Goal: Information Seeking & Learning: Learn about a topic

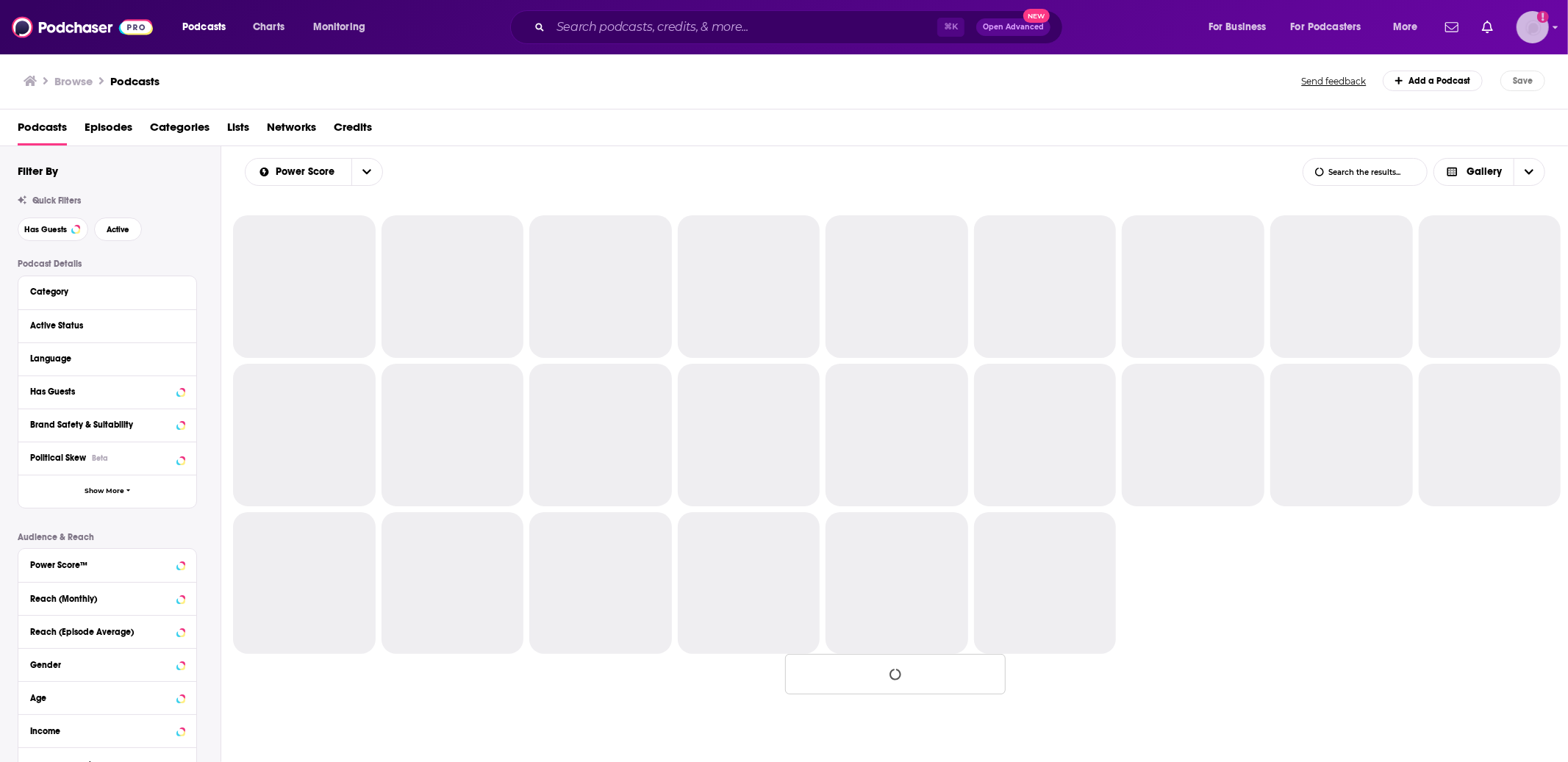
click at [1541, 36] on img "Logged in as tmarra" at bounding box center [1533, 27] width 33 height 33
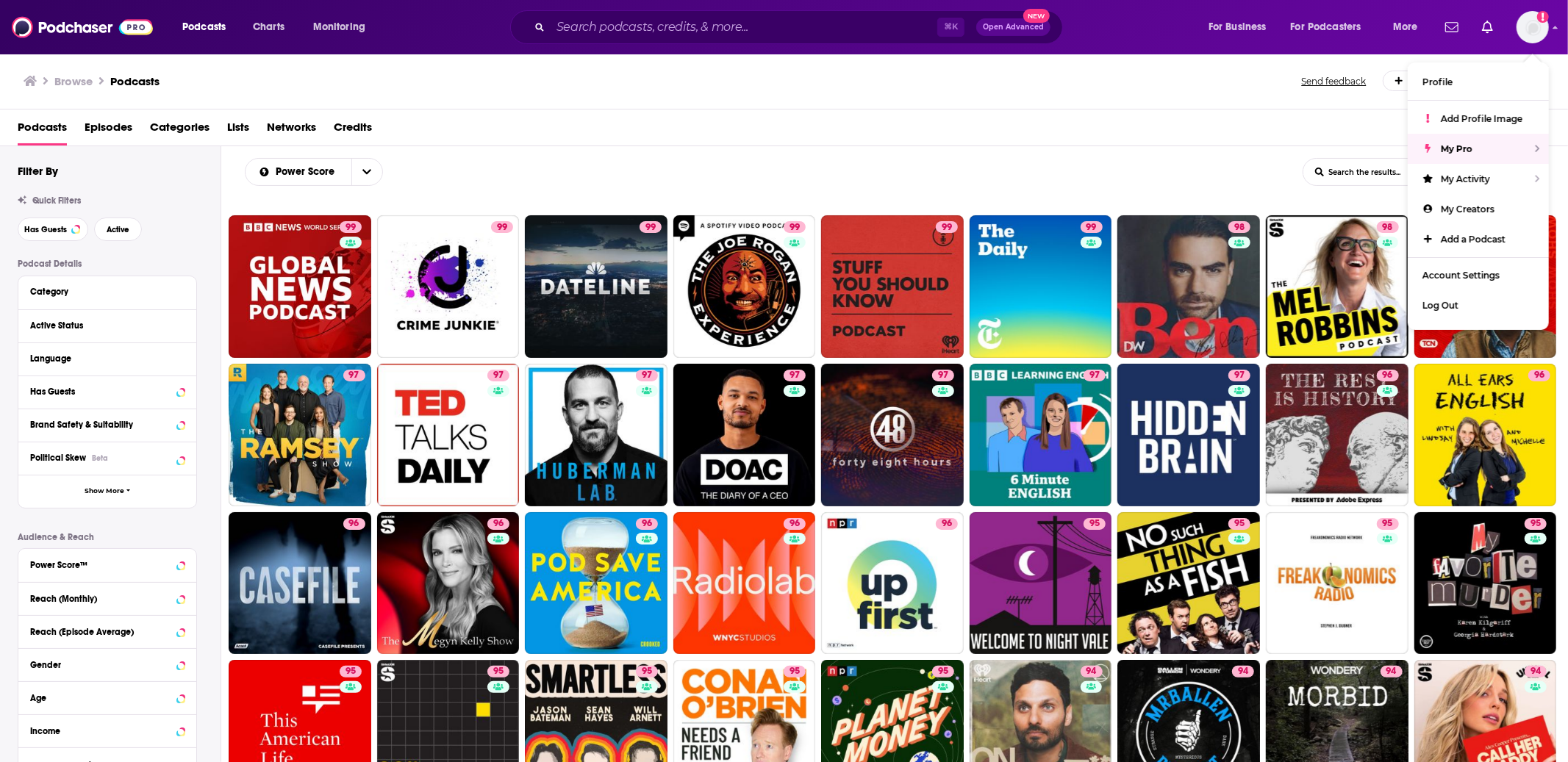
click at [986, 118] on div "Podcasts Episodes Categories Lists Networks Credits" at bounding box center [787, 130] width 1539 height 30
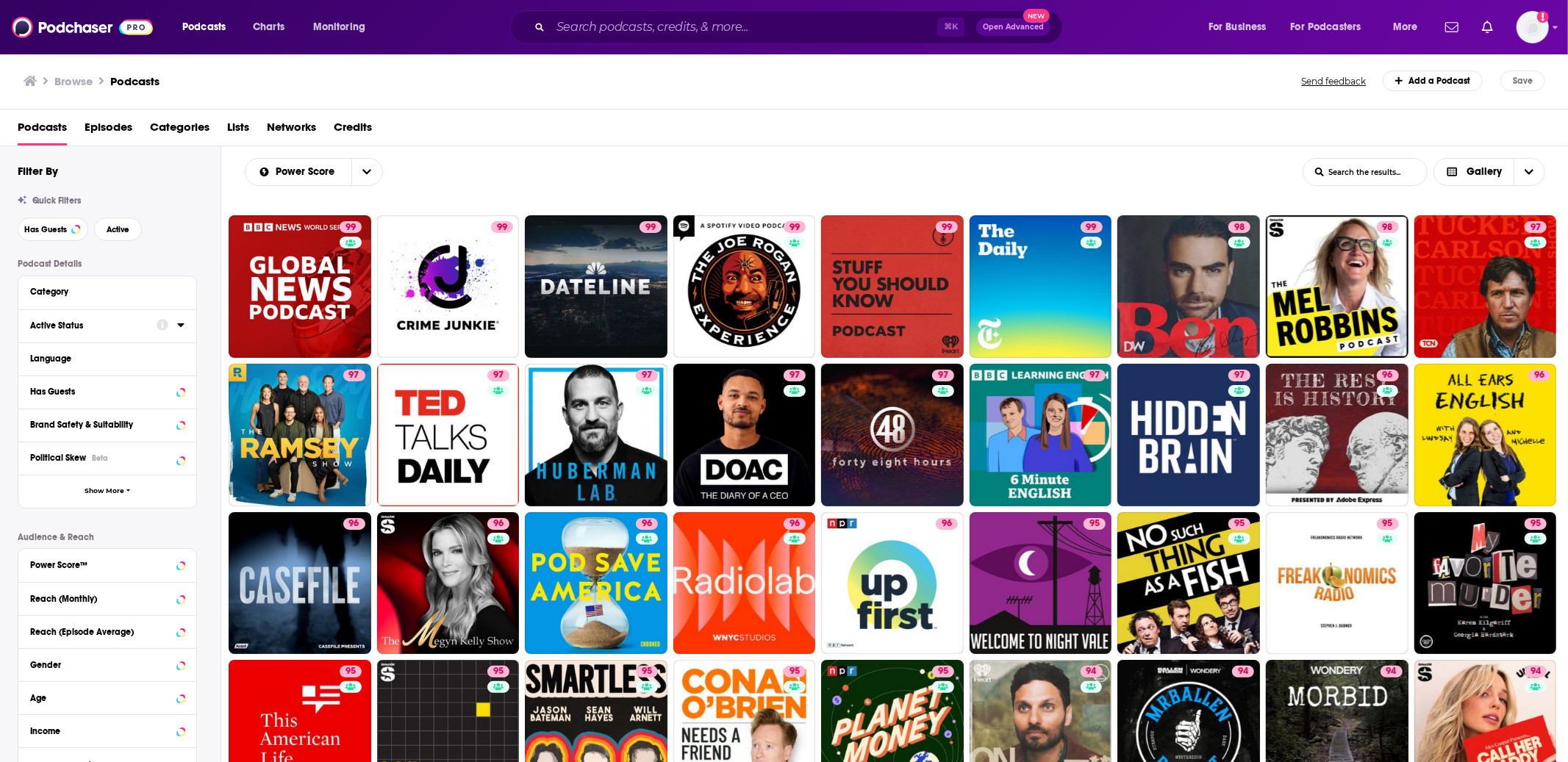
click at [63, 330] on div "Active Status" at bounding box center [88, 326] width 117 height 10
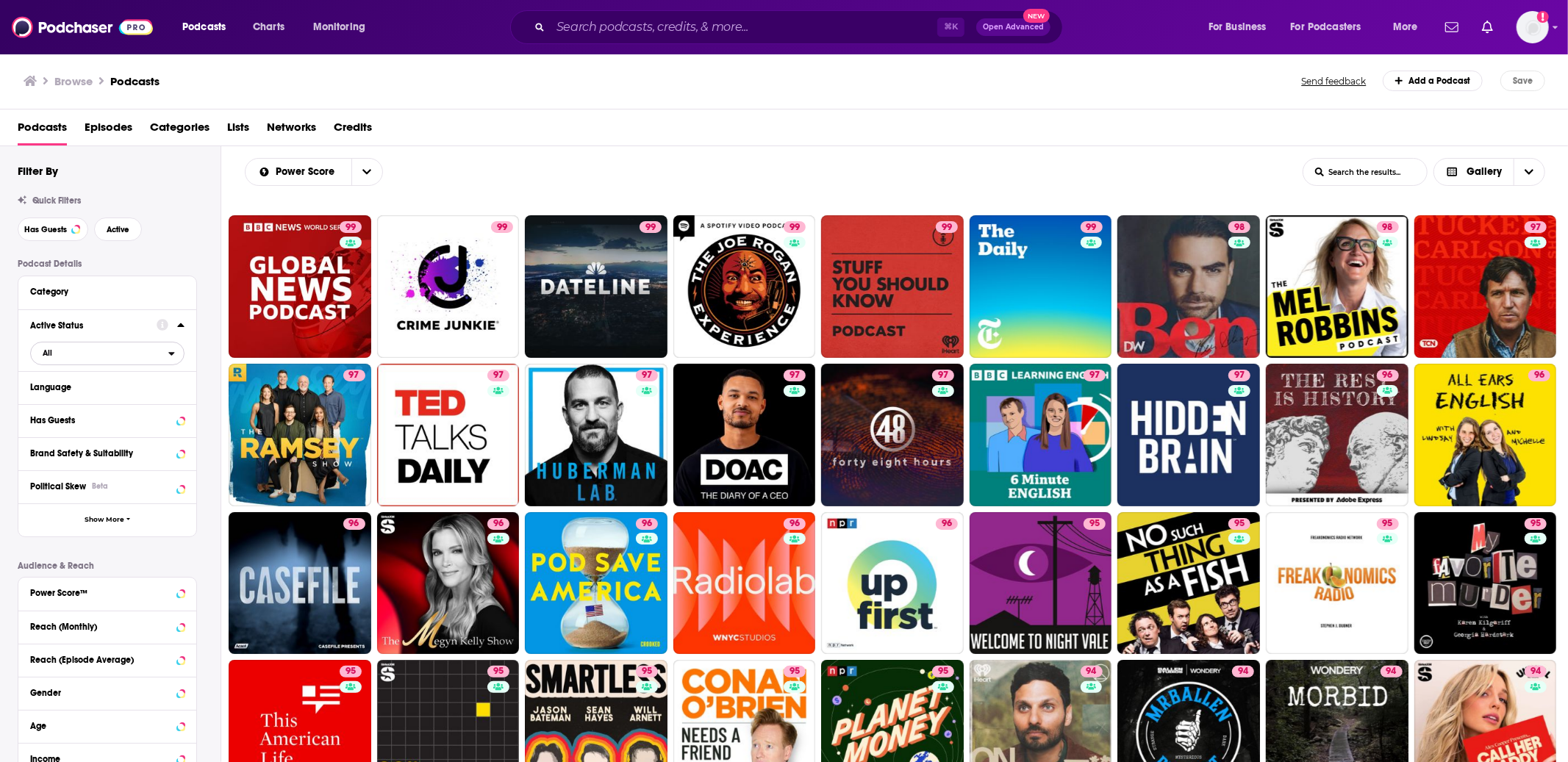
click at [72, 363] on span "All" at bounding box center [99, 352] width 137 height 19
click at [68, 399] on span "Active" at bounding box center [75, 401] width 75 height 8
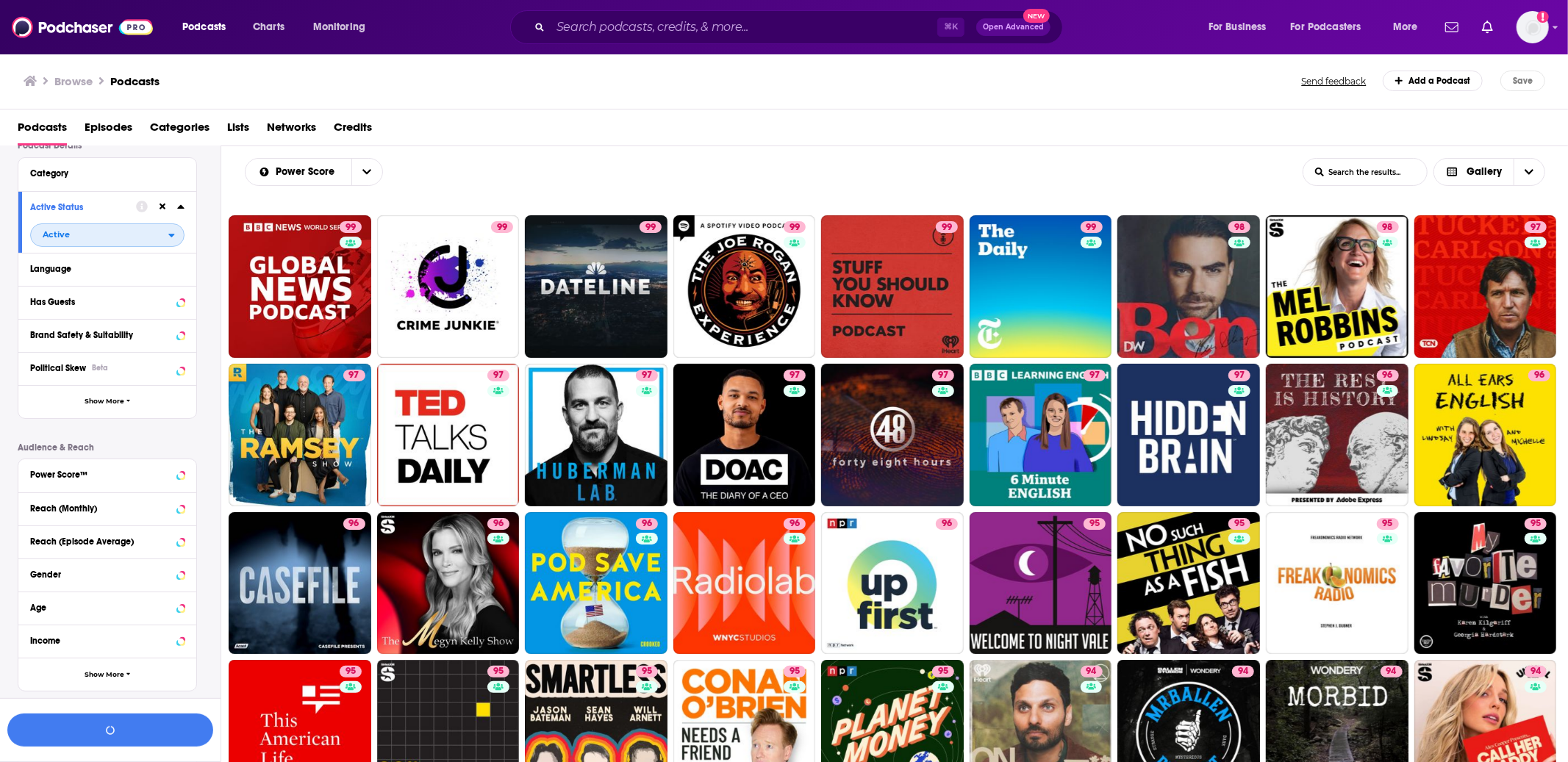
scroll to position [157, 0]
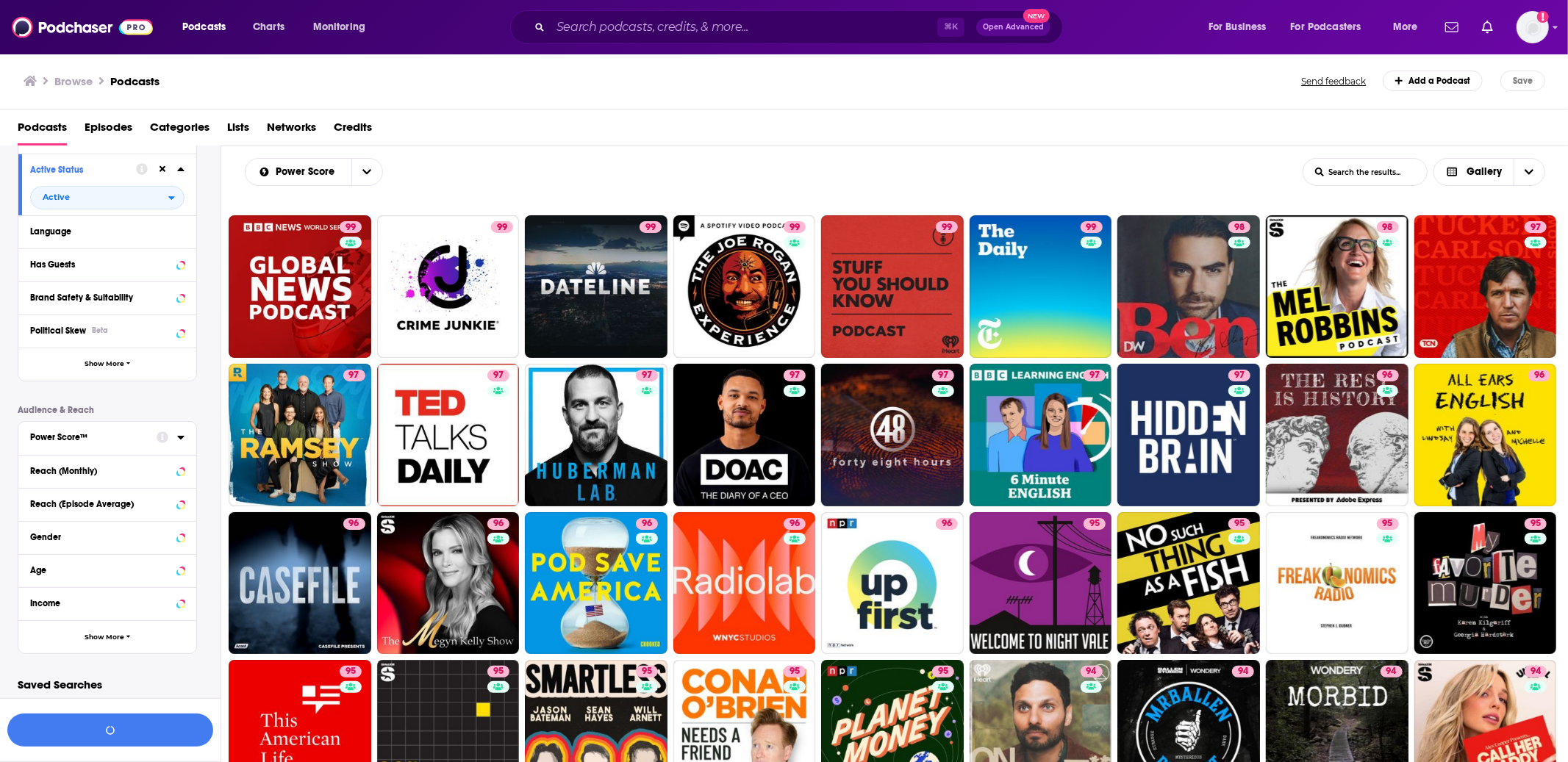
click at [89, 433] on div "Power Score™" at bounding box center [88, 437] width 117 height 10
click at [33, 567] on icon at bounding box center [36, 568] width 9 height 9
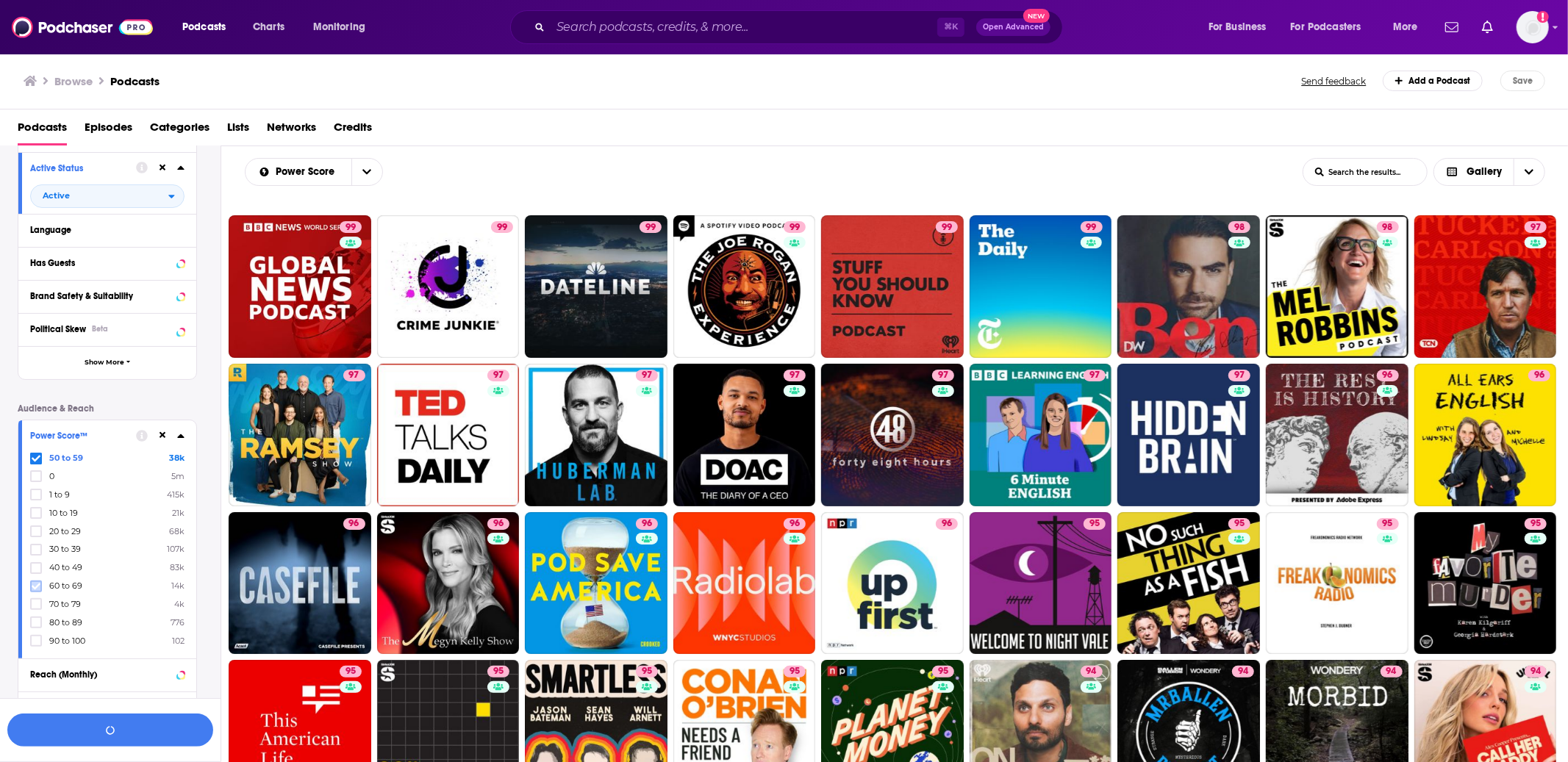
click at [34, 582] on icon at bounding box center [36, 586] width 9 height 9
click at [35, 600] on icon at bounding box center [36, 604] width 9 height 9
click at [36, 620] on icon at bounding box center [36, 623] width 9 height 7
click at [35, 636] on icon at bounding box center [36, 640] width 9 height 9
click at [95, 670] on div "Reach (Monthly)" at bounding box center [88, 675] width 117 height 10
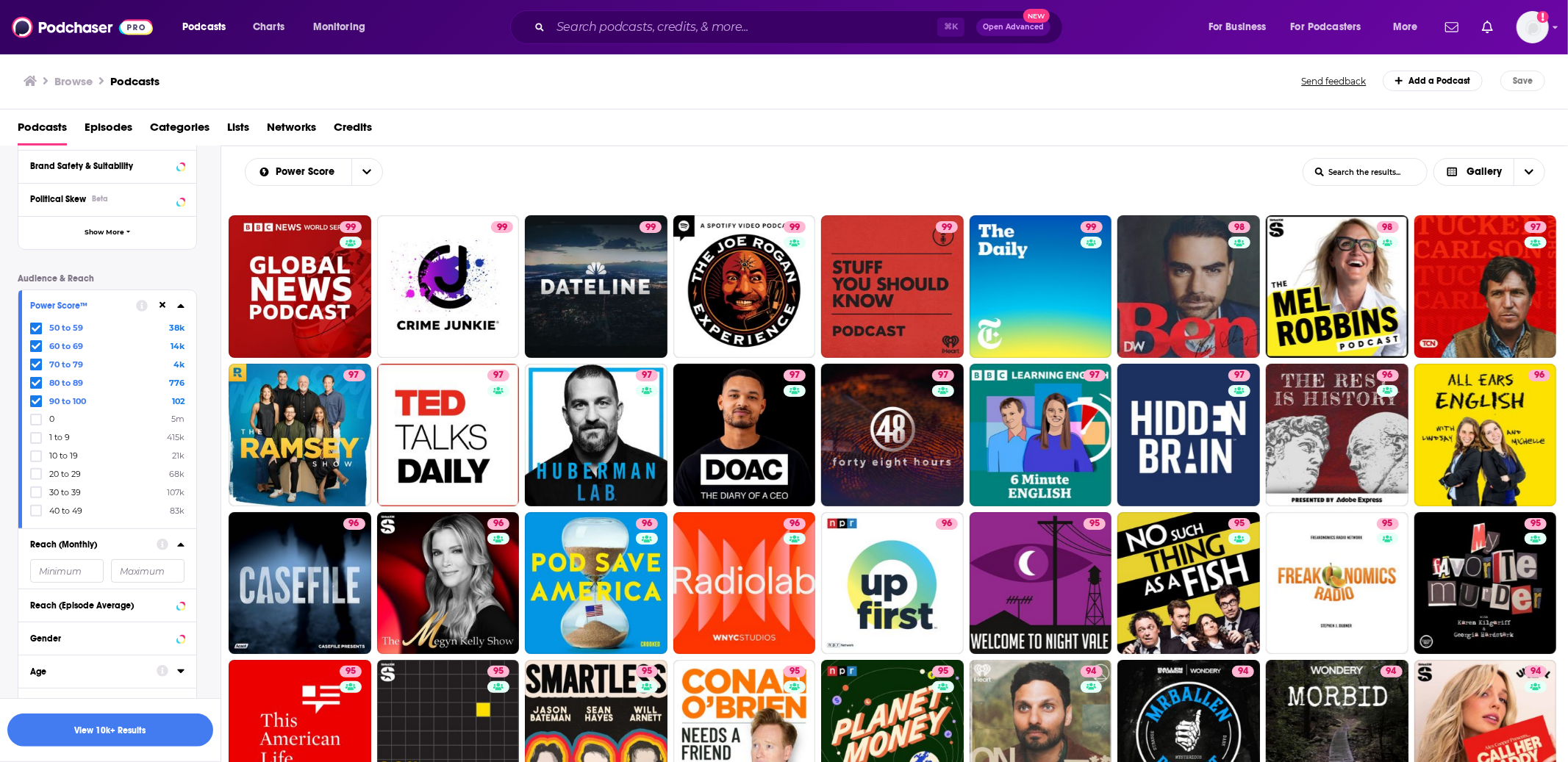
scroll to position [288, 0]
click at [116, 731] on button "View 10k+ Results" at bounding box center [111, 729] width 206 height 33
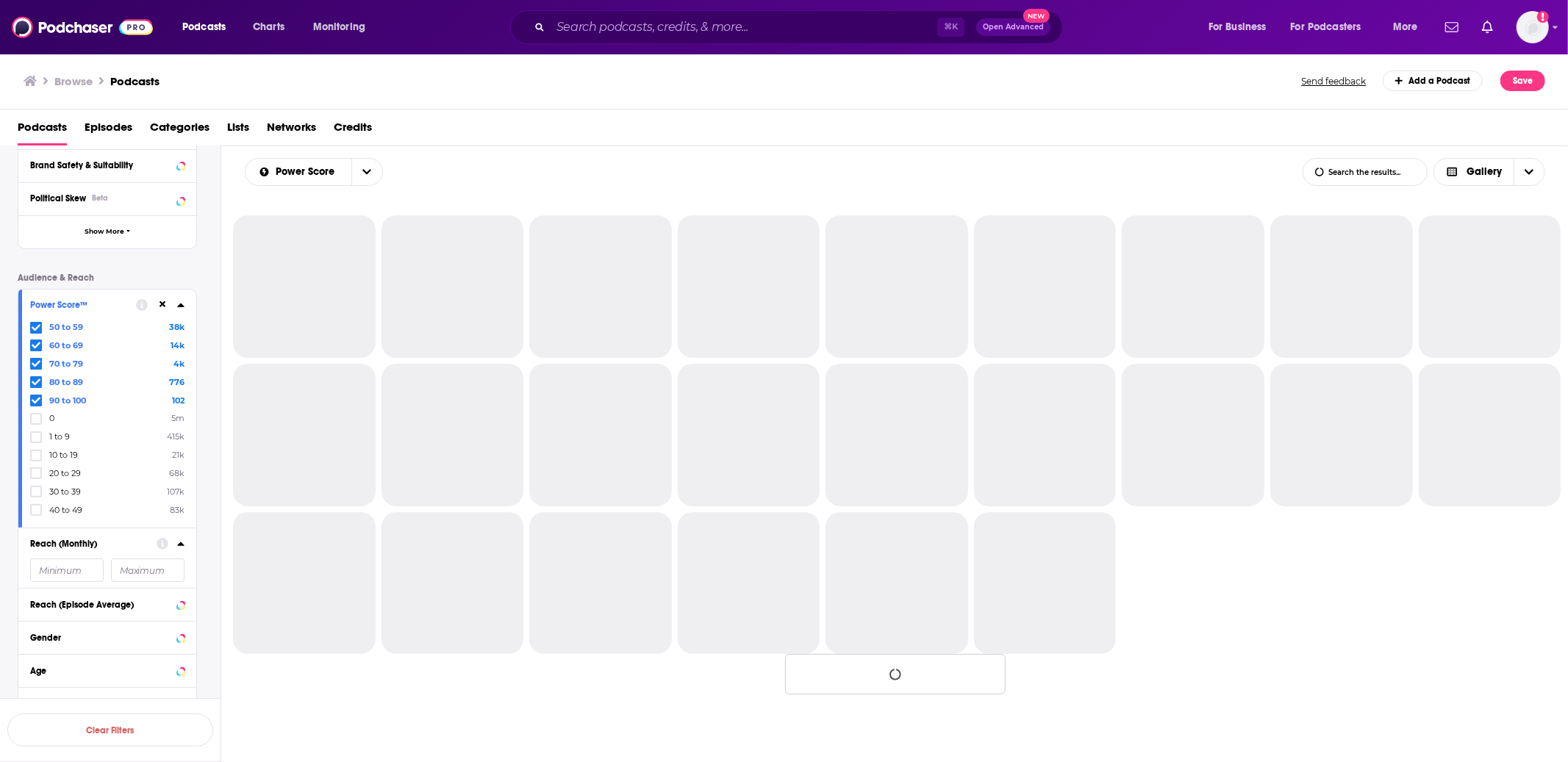
scroll to position [277, 0]
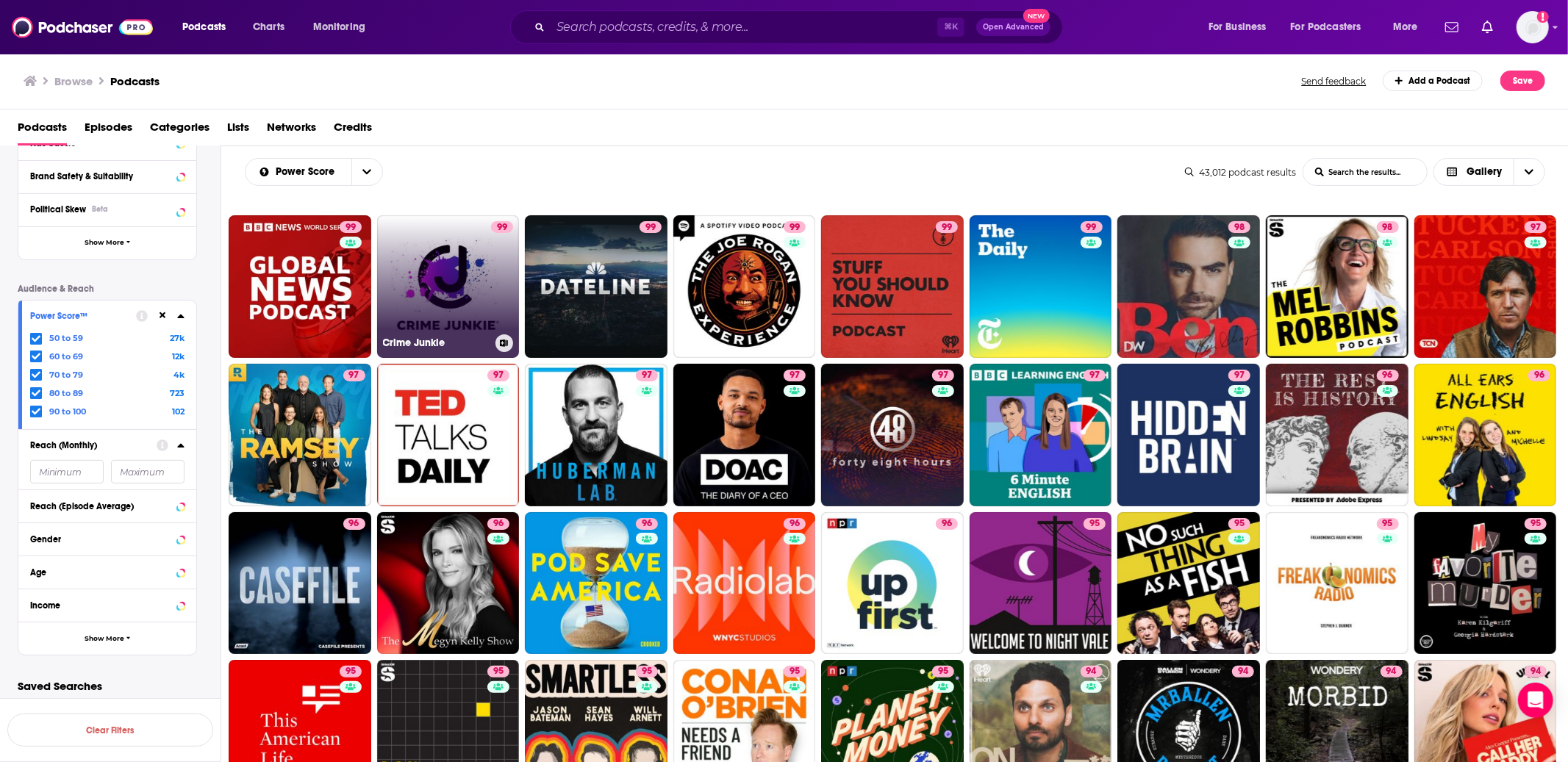
click at [455, 274] on link "99 Crime Junkie" at bounding box center [448, 286] width 142 height 142
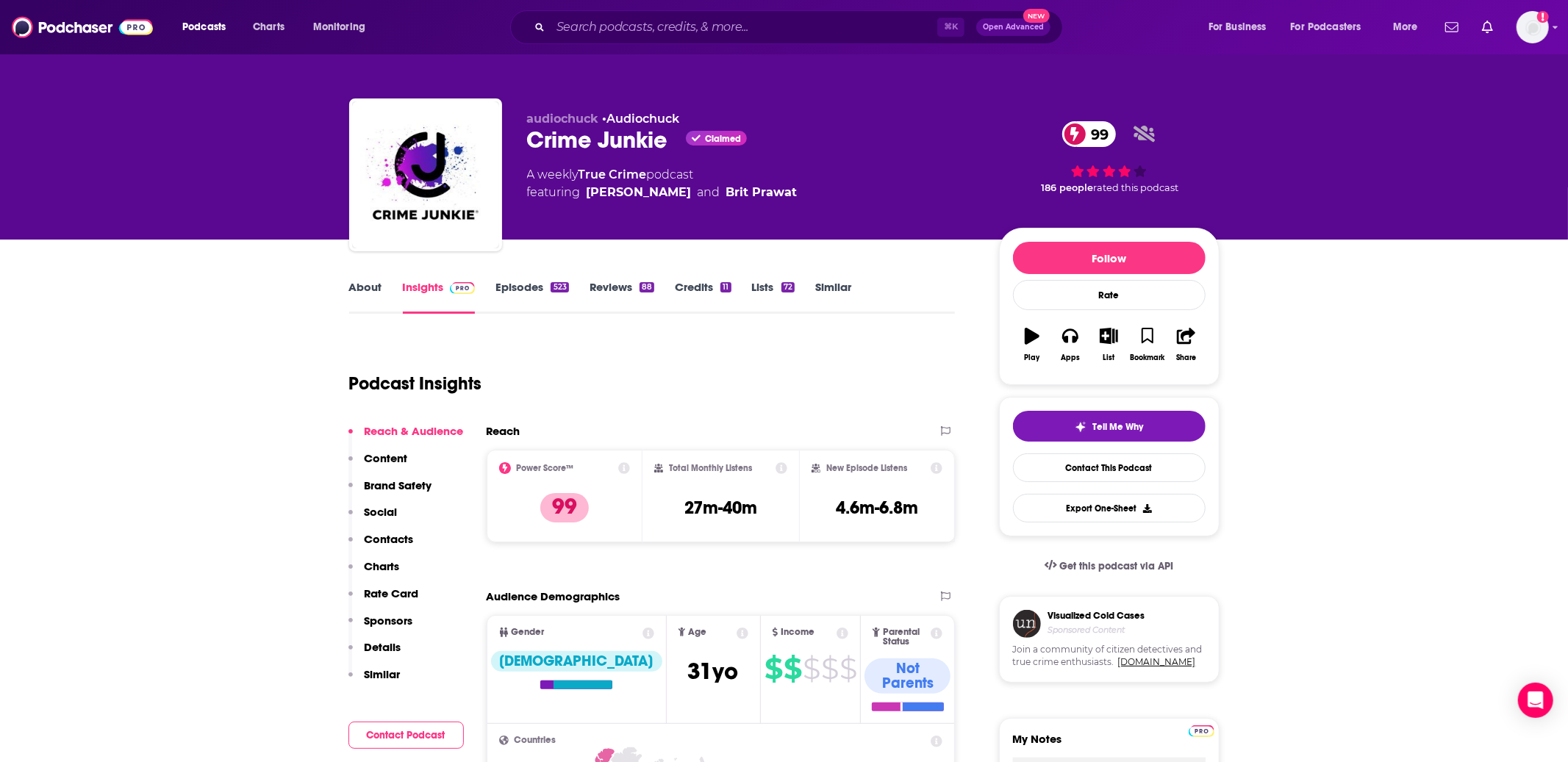
click at [378, 538] on p "Contacts" at bounding box center [388, 539] width 49 height 14
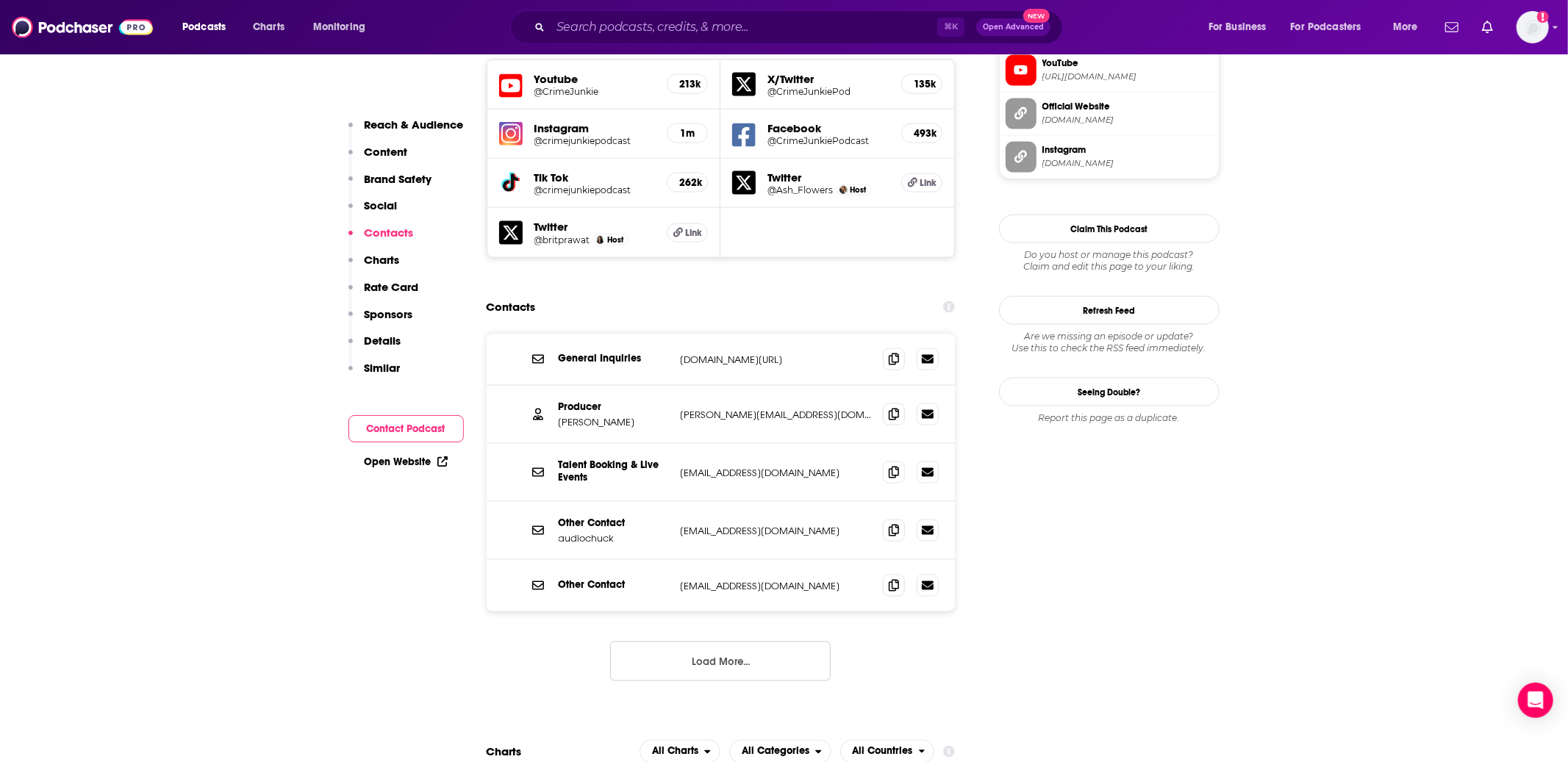
scroll to position [1731, 0]
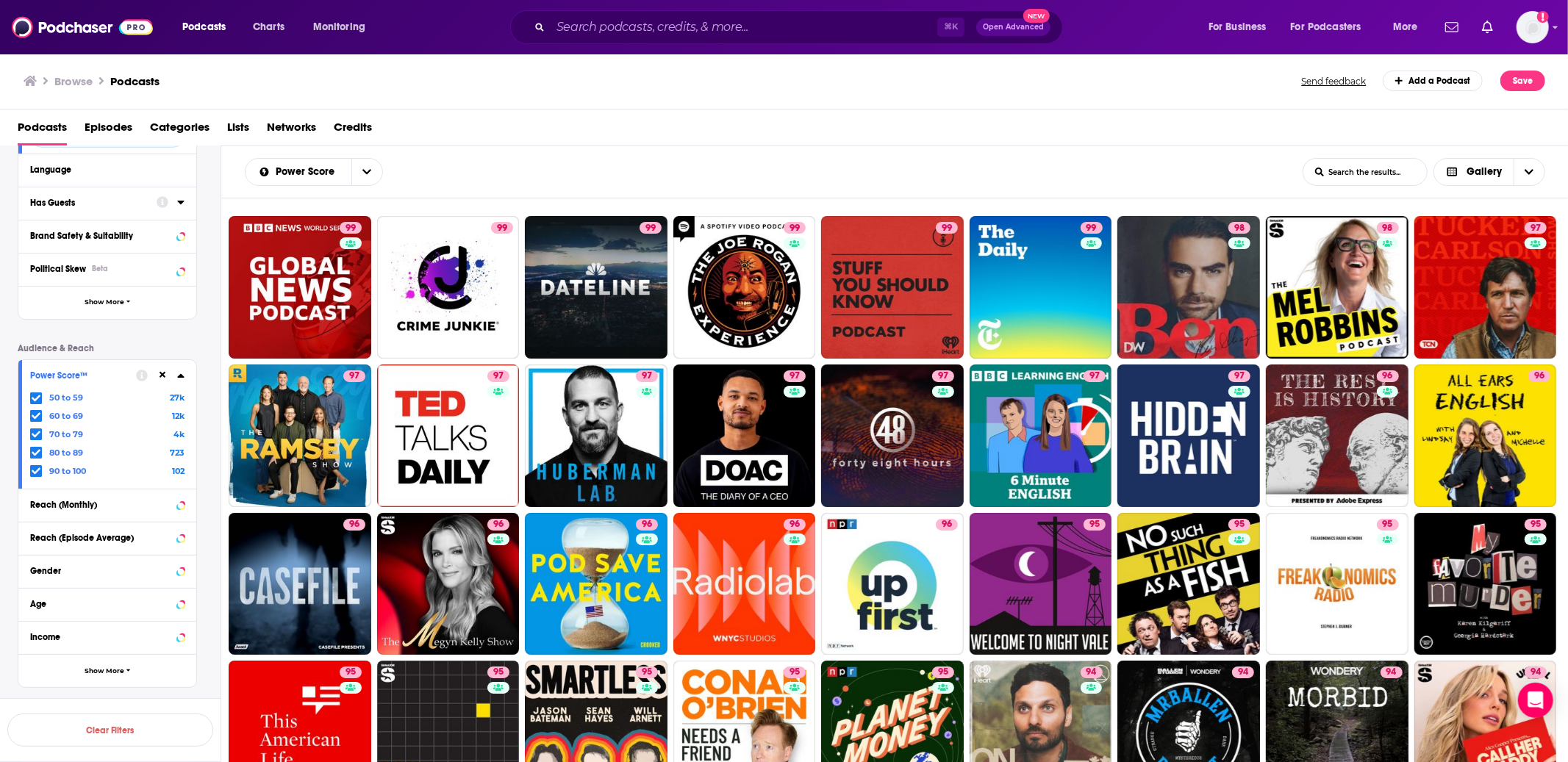
scroll to position [249, 0]
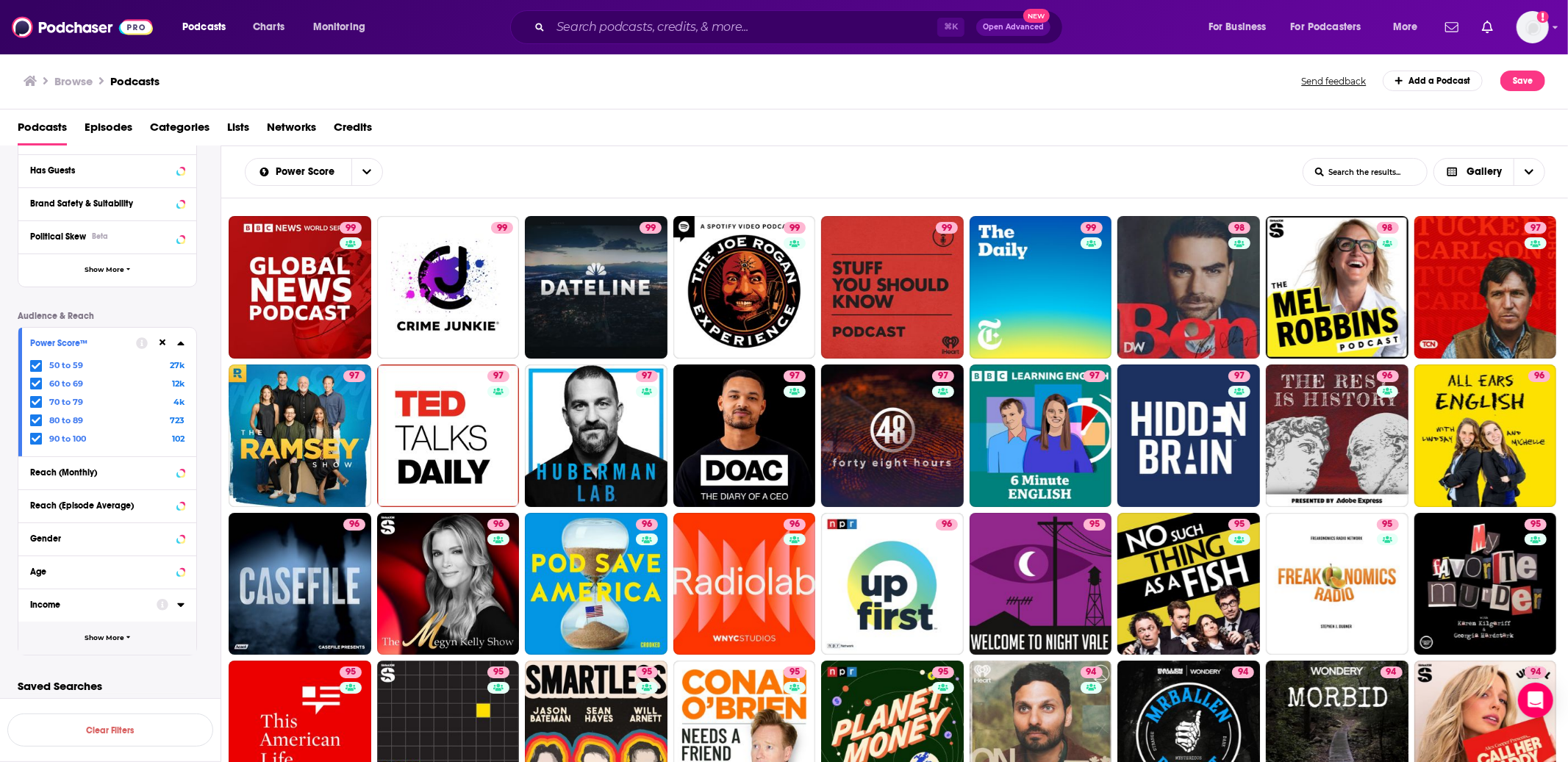
click at [128, 634] on icon "button" at bounding box center [128, 638] width 4 height 7
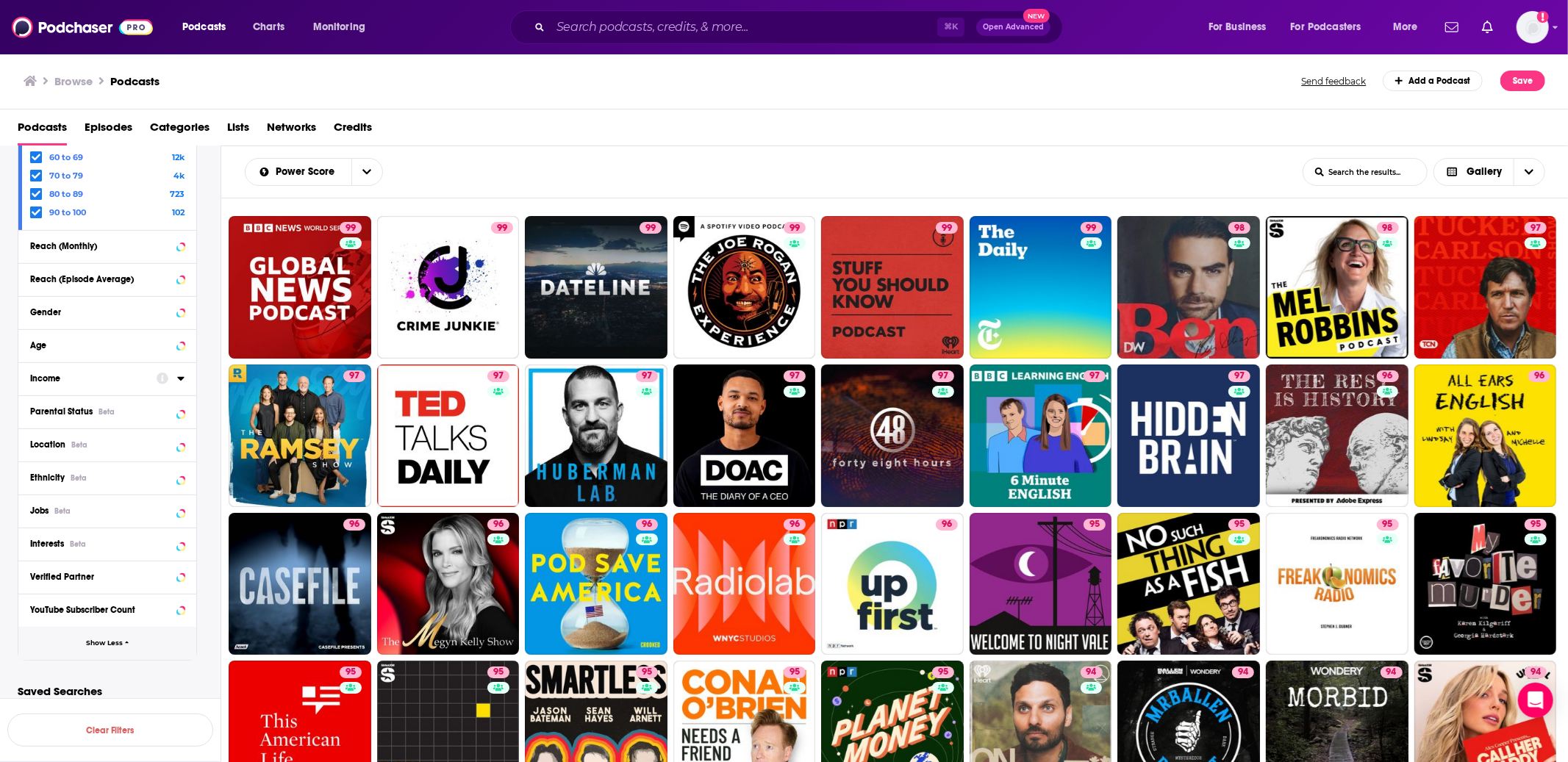
scroll to position [482, 0]
click at [99, 603] on div "YouTube Subscriber Count" at bounding box center [99, 605] width 137 height 10
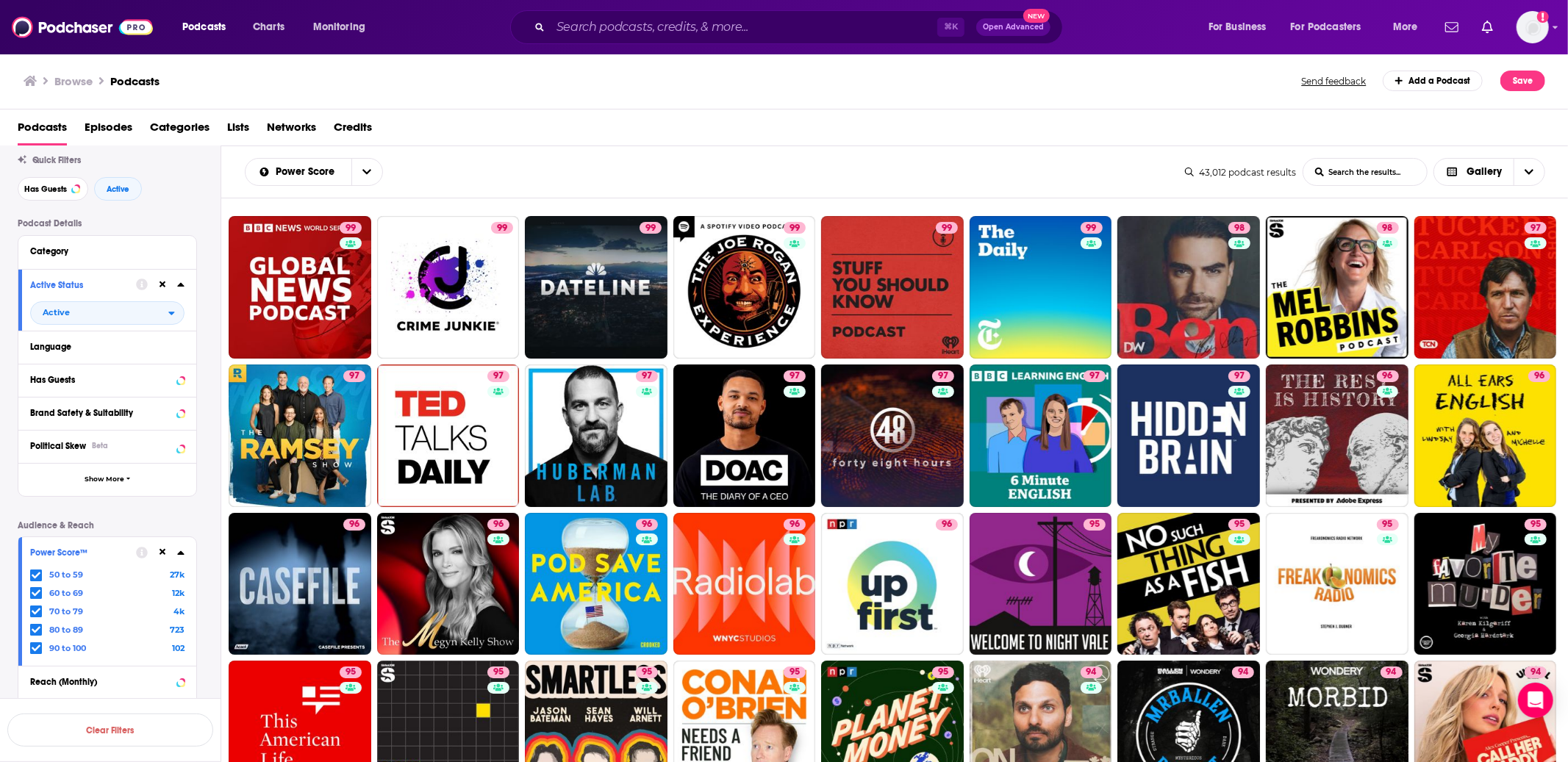
scroll to position [39, 0]
click at [168, 129] on span "Categories" at bounding box center [179, 130] width 59 height 30
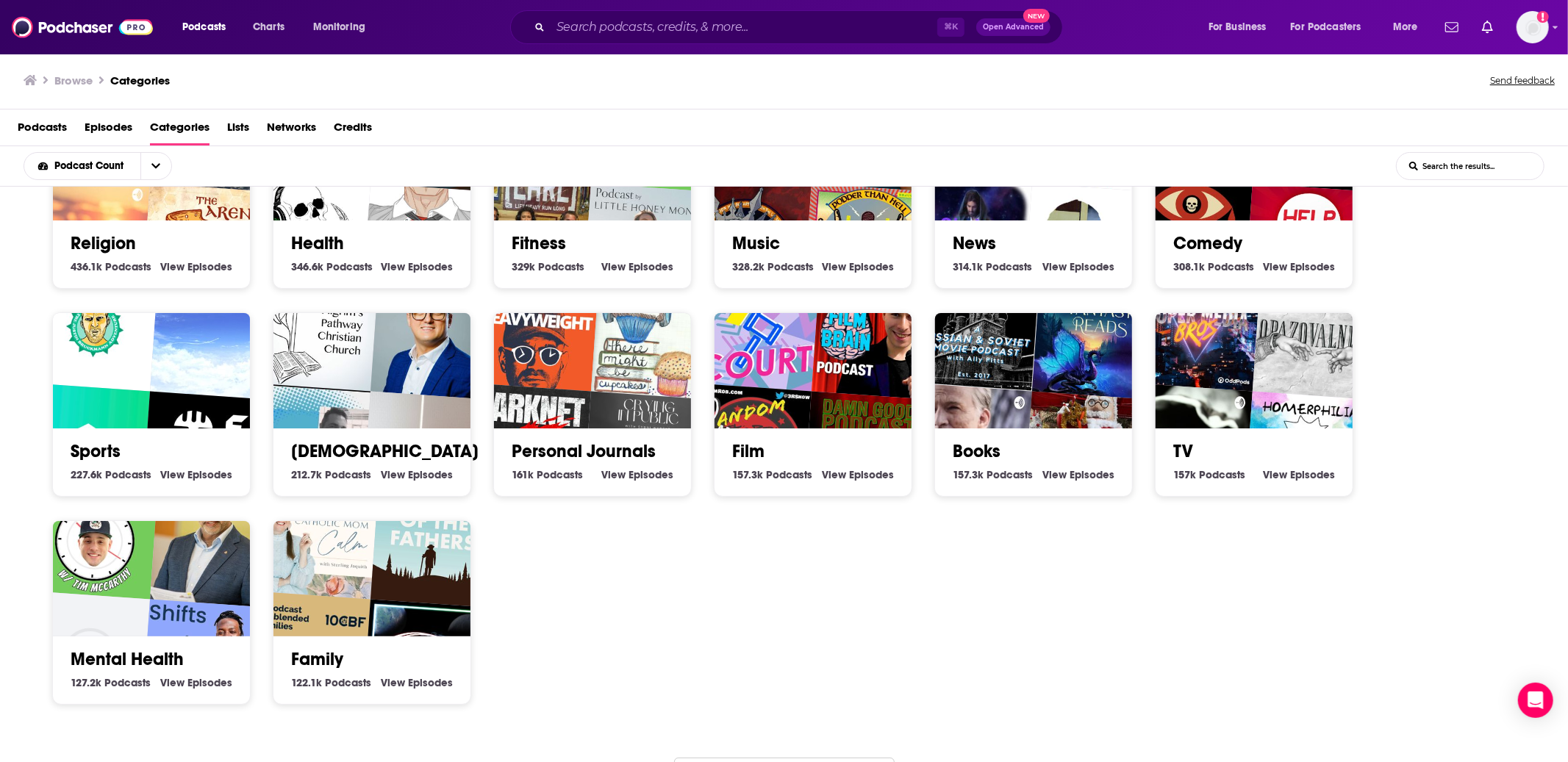
scroll to position [307, 0]
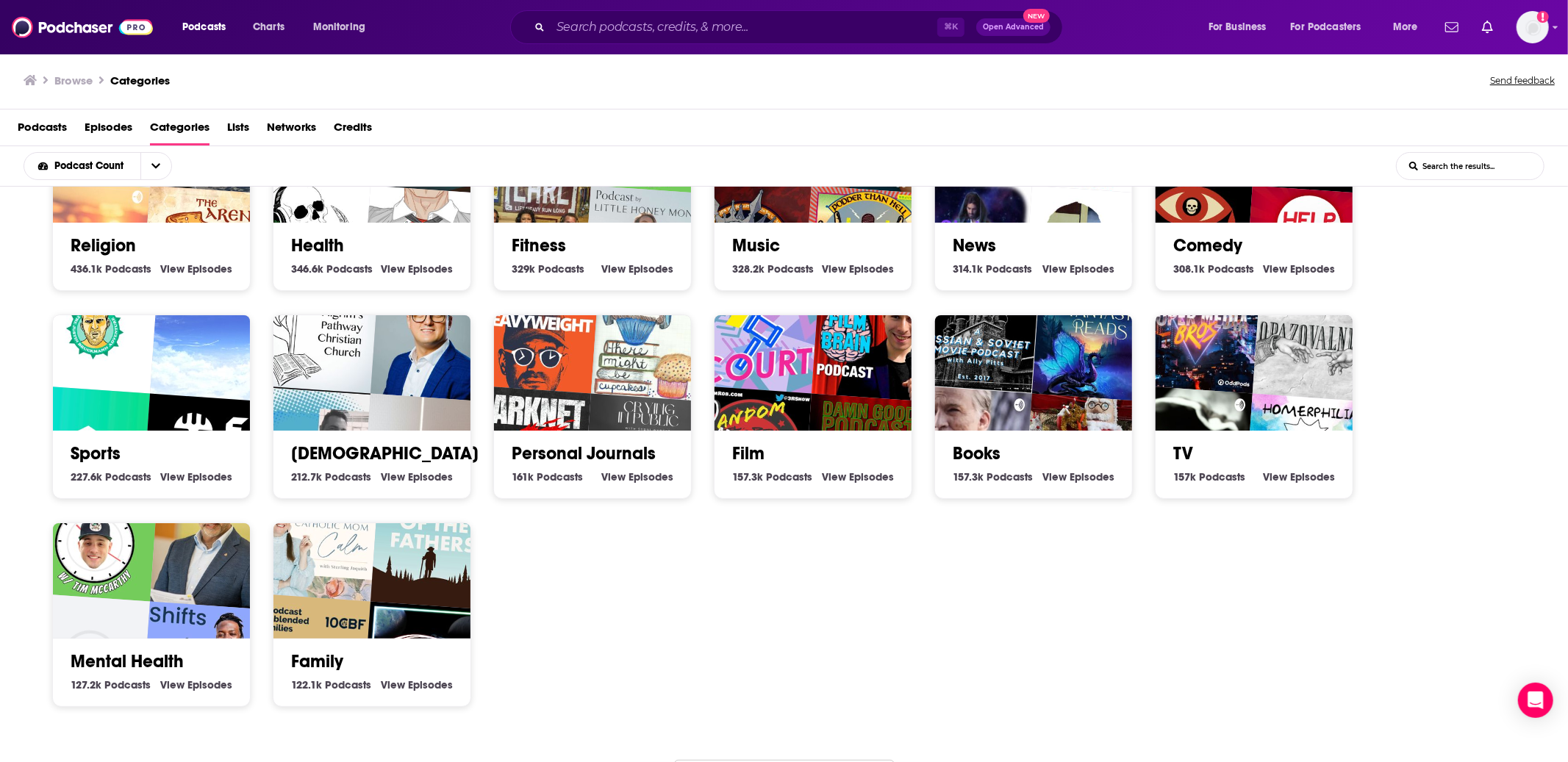
click at [1260, 426] on img "Homerphilia: A Simpsons Saga" at bounding box center [1307, 456] width 126 height 126
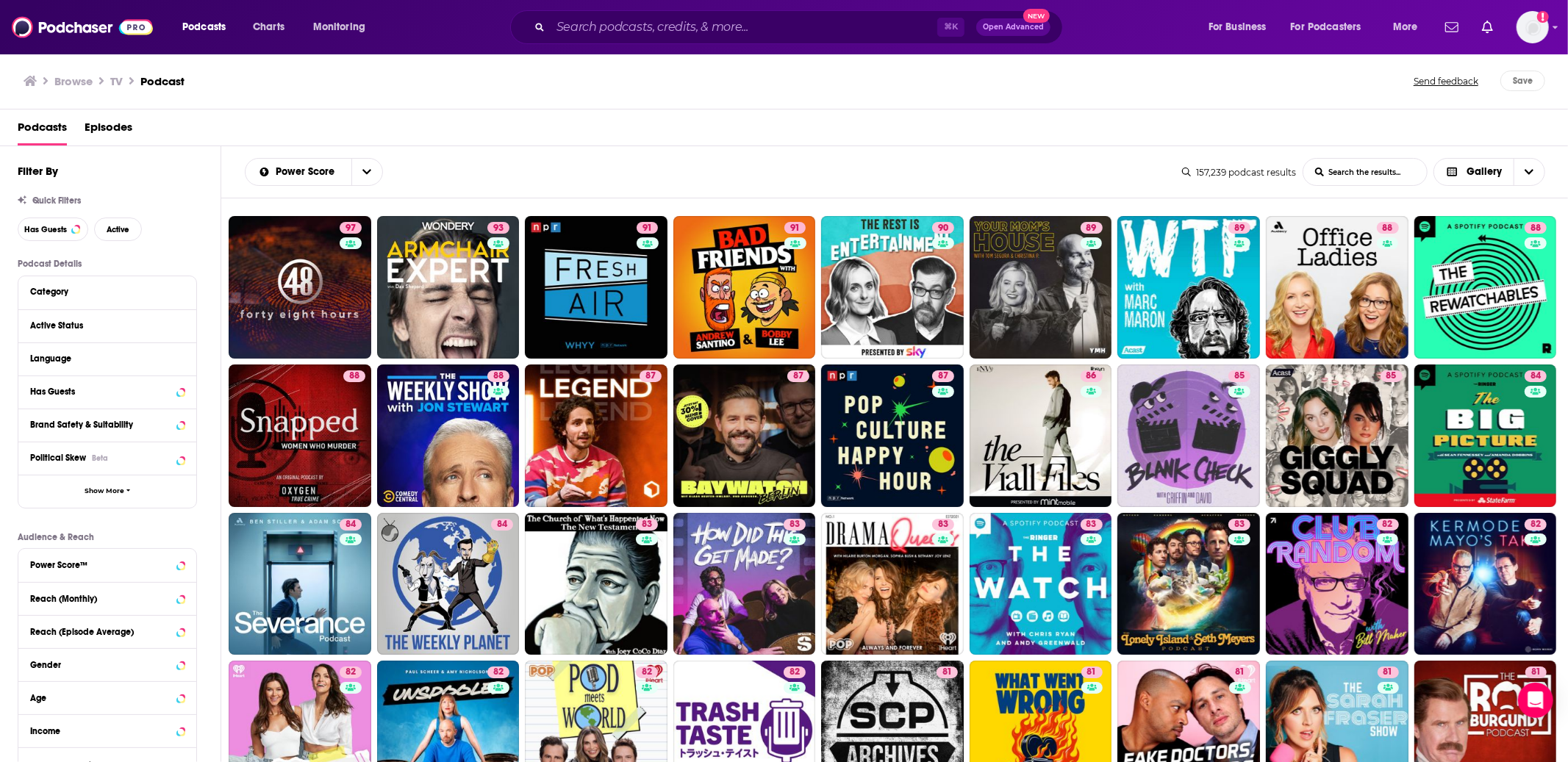
click at [42, 133] on span "Podcasts" at bounding box center [42, 130] width 49 height 30
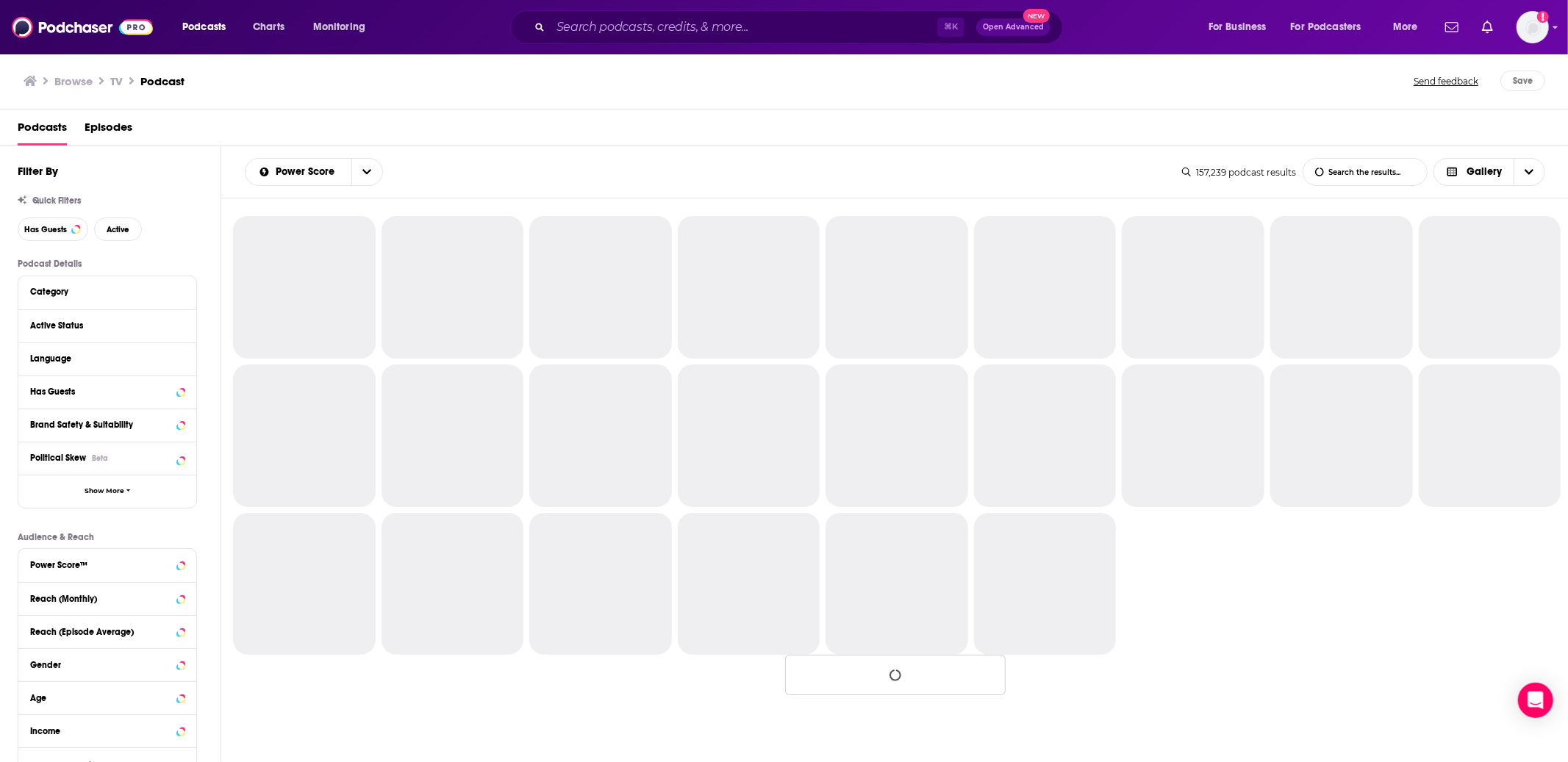
click at [67, 300] on button "Category" at bounding box center [107, 291] width 154 height 18
